Goal: Use online tool/utility: Utilize a website feature to perform a specific function

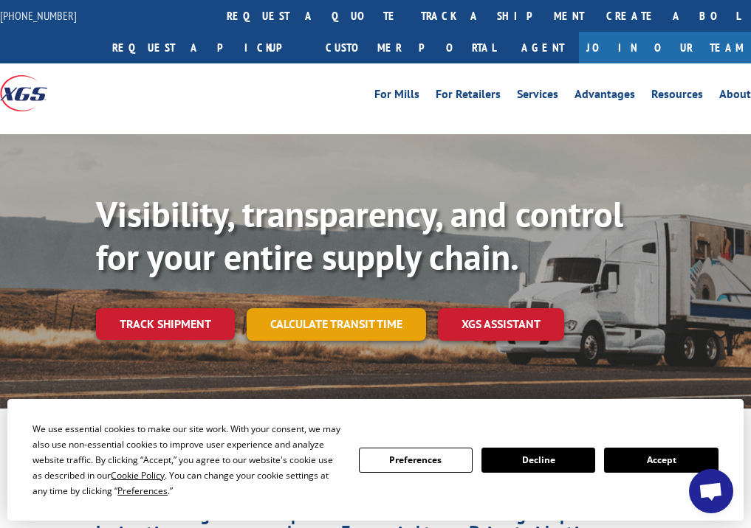
click at [360, 331] on link "Calculate transit time" at bounding box center [335, 324] width 179 height 32
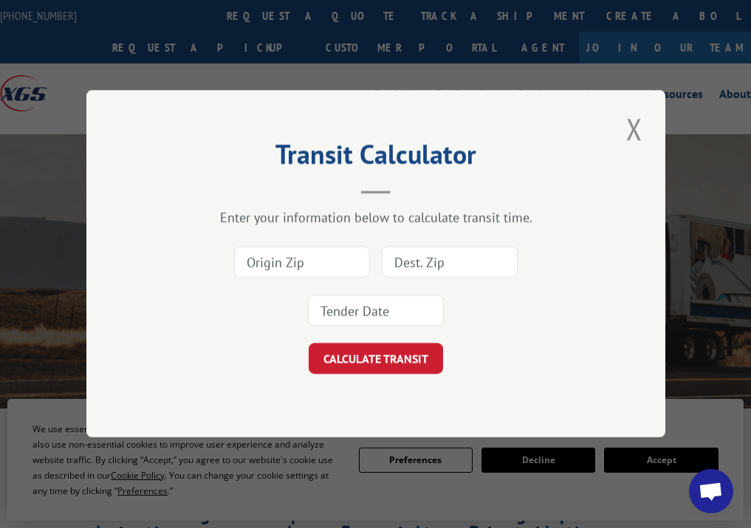
click at [307, 256] on input at bounding box center [302, 262] width 136 height 31
type input "30721"
click at [447, 290] on div "30721" at bounding box center [375, 286] width 431 height 97
click at [449, 272] on input at bounding box center [450, 262] width 136 height 31
type input "84104"
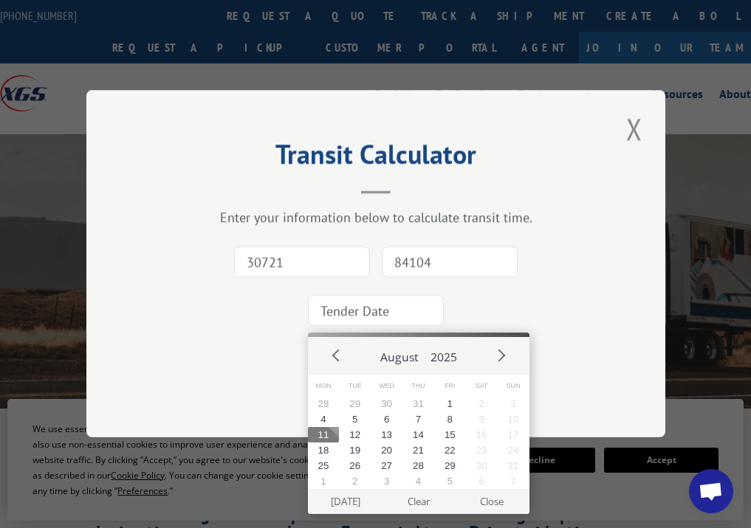
click at [394, 317] on input at bounding box center [376, 311] width 136 height 31
click at [351, 433] on button "12" at bounding box center [355, 434] width 32 height 15
type input "[DATE]"
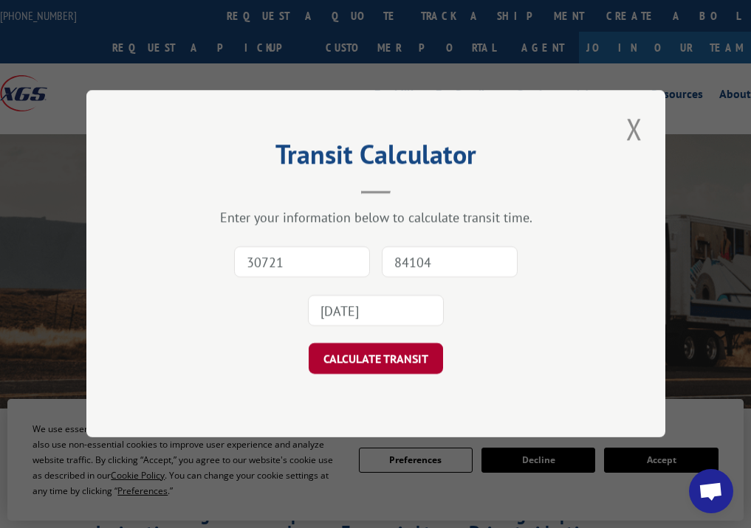
click at [400, 356] on button "CALCULATE TRANSIT" at bounding box center [375, 359] width 134 height 31
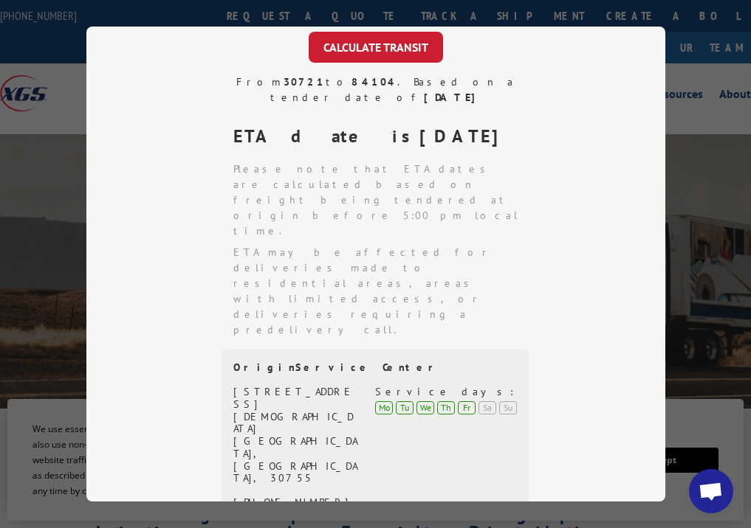
scroll to position [221, 0]
